Goal: Task Accomplishment & Management: Manage account settings

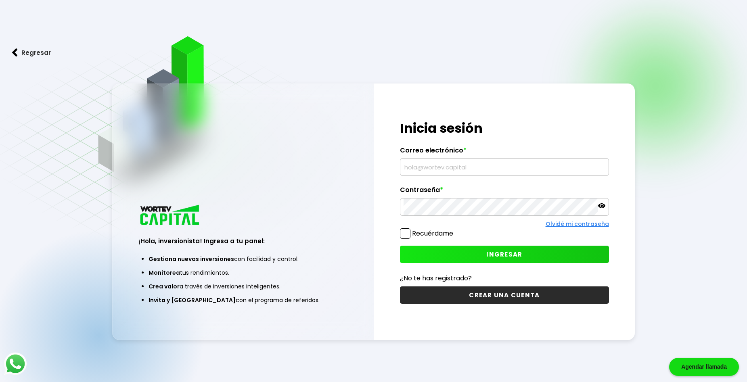
type input "[EMAIL_ADDRESS][DOMAIN_NAME]"
click at [515, 250] on span "INGRESAR" at bounding box center [504, 254] width 36 height 8
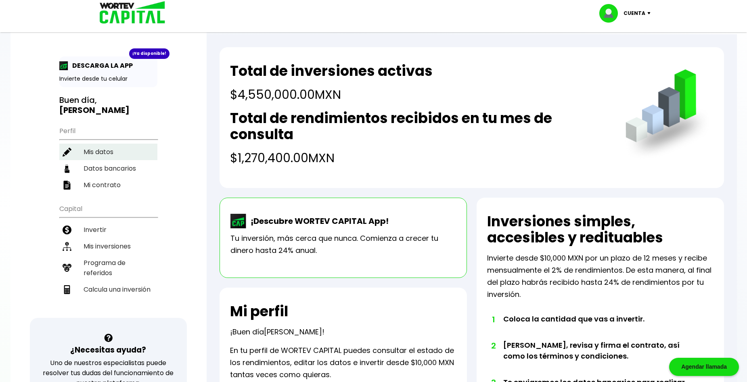
drag, startPoint x: 84, startPoint y: 146, endPoint x: 90, endPoint y: 146, distance: 6.1
click at [84, 146] on li "Mis datos" at bounding box center [108, 152] width 98 height 17
select select "Hombre"
select select "Licenciatura"
select select "MX"
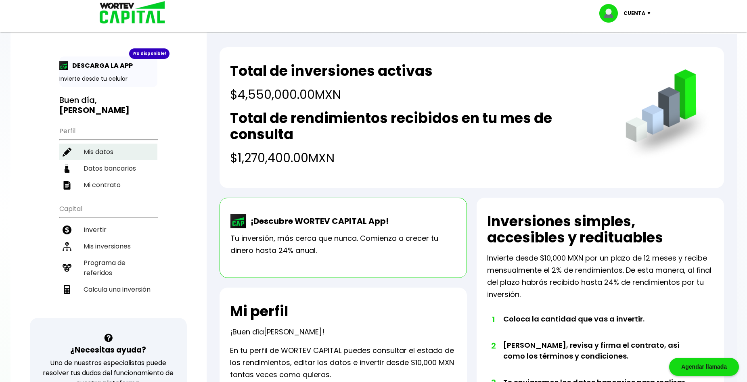
select select "Scotiabank"
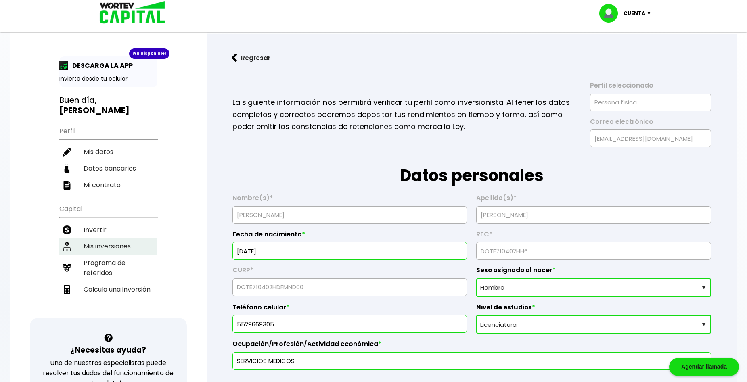
click at [101, 238] on li "Mis inversiones" at bounding box center [108, 246] width 98 height 17
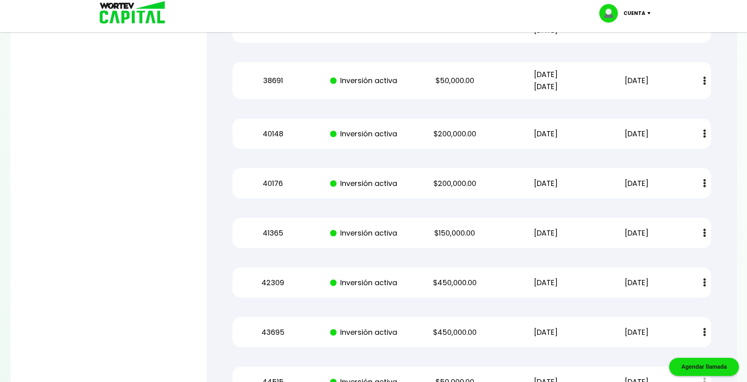
scroll to position [2071, 0]
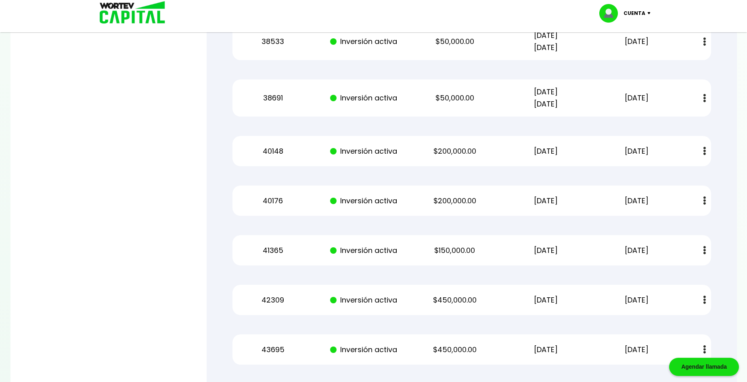
click at [695, 13] on div "Cuenta Editar perfil Cerrar sesión" at bounding box center [373, 16] width 747 height 32
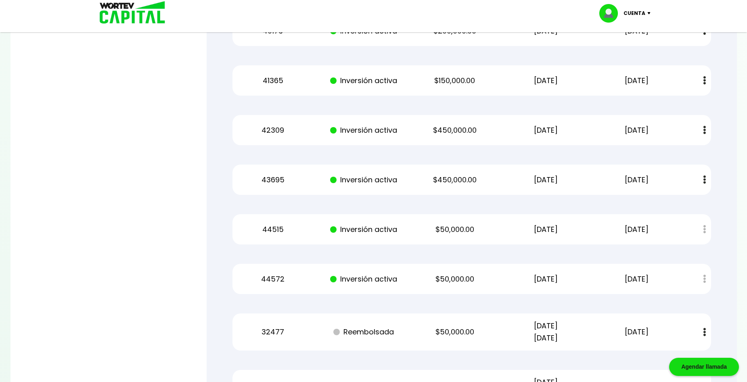
scroll to position [2354, 0]
